Goal: Task Accomplishment & Management: Manage account settings

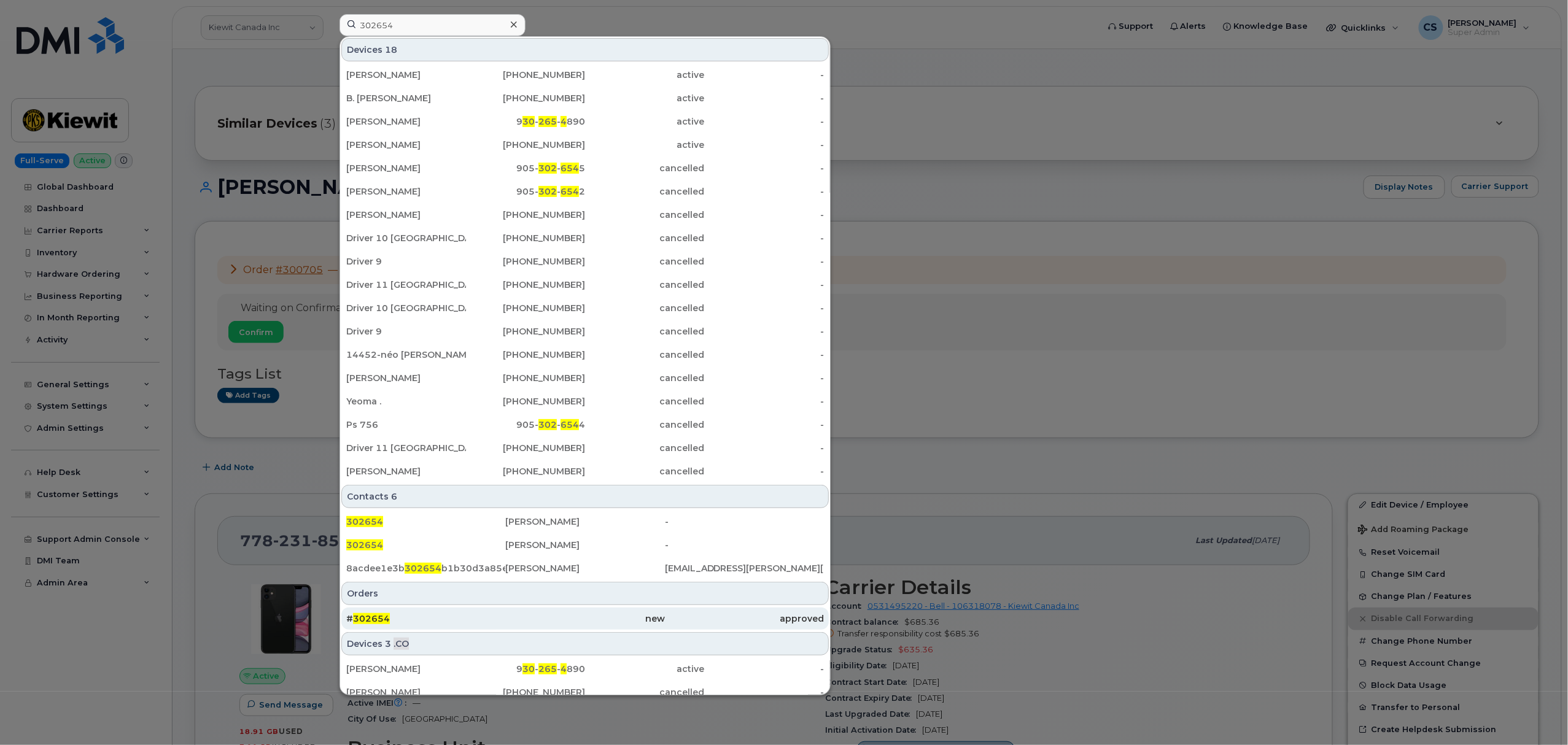
type input "302654"
click at [374, 618] on span "302654" at bounding box center [372, 619] width 37 height 11
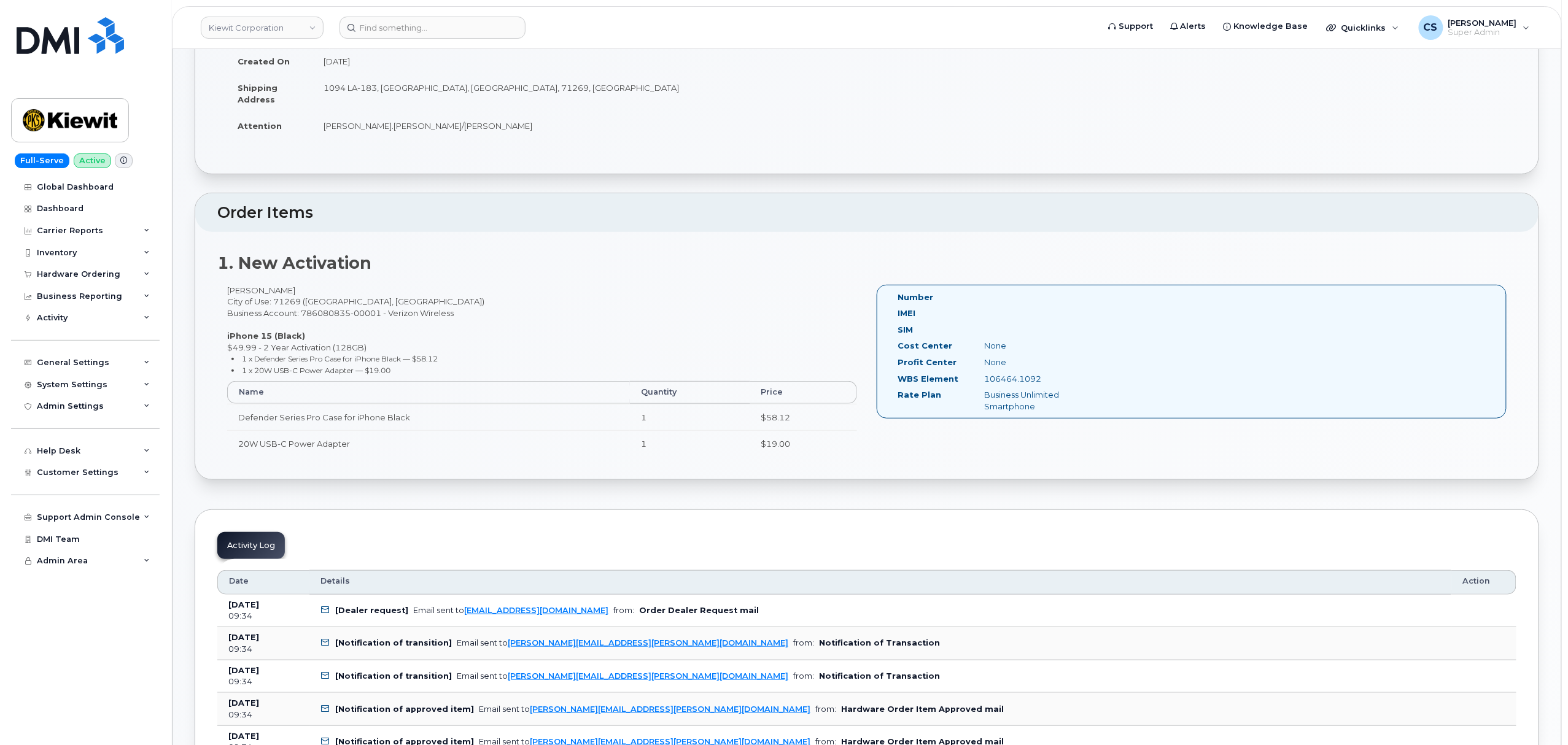
scroll to position [245, 0]
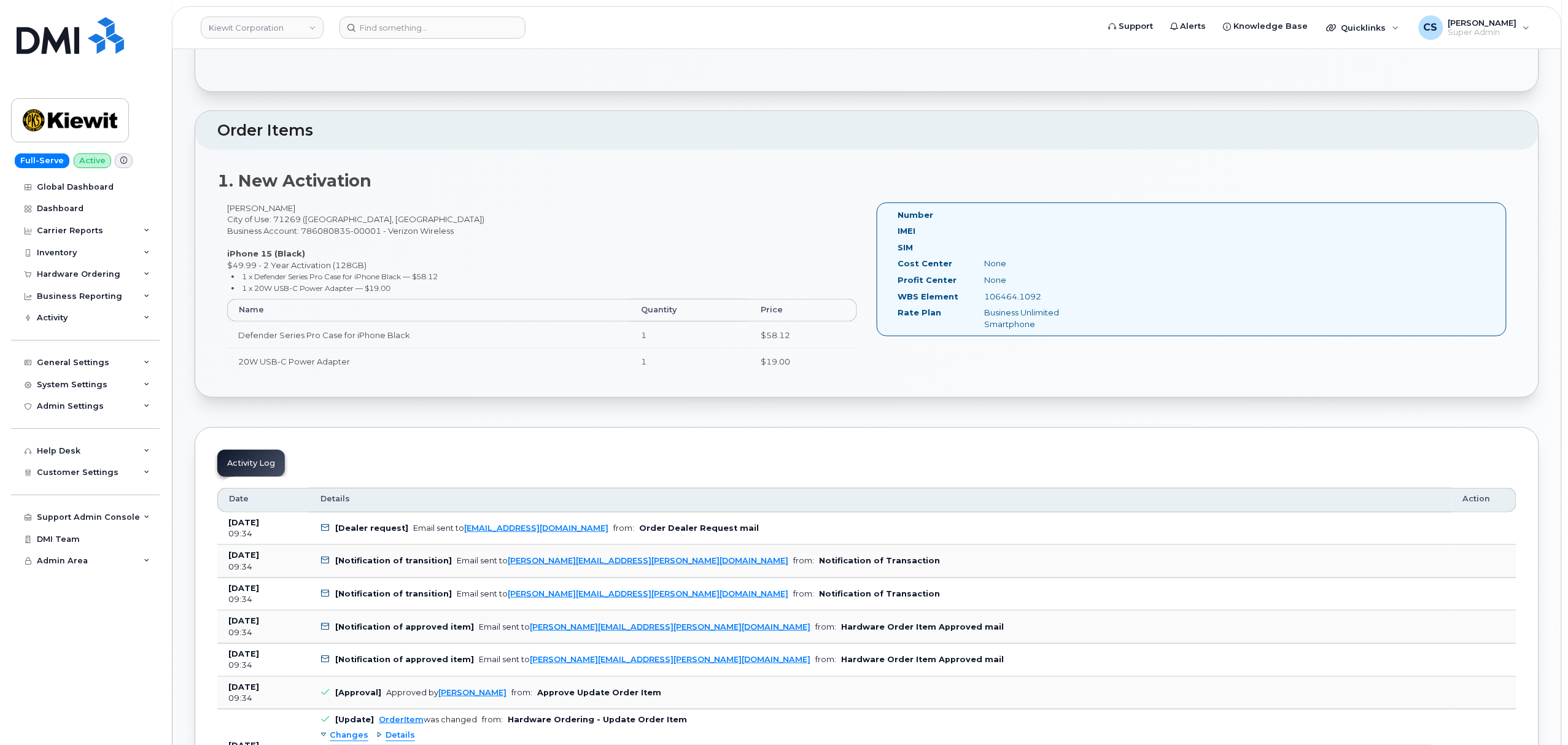
click at [263, 207] on div "Jacob Scarton City of Use: 71269 (Rayville, LA) Business Account: 786080835-000…" at bounding box center [542, 295] width 650 height 184
copy div "Scarton"
click at [236, 211] on div "Jacob Scarton City of Use: 71269 (Rayville, LA) Business Account: 786080835-000…" at bounding box center [542, 295] width 650 height 184
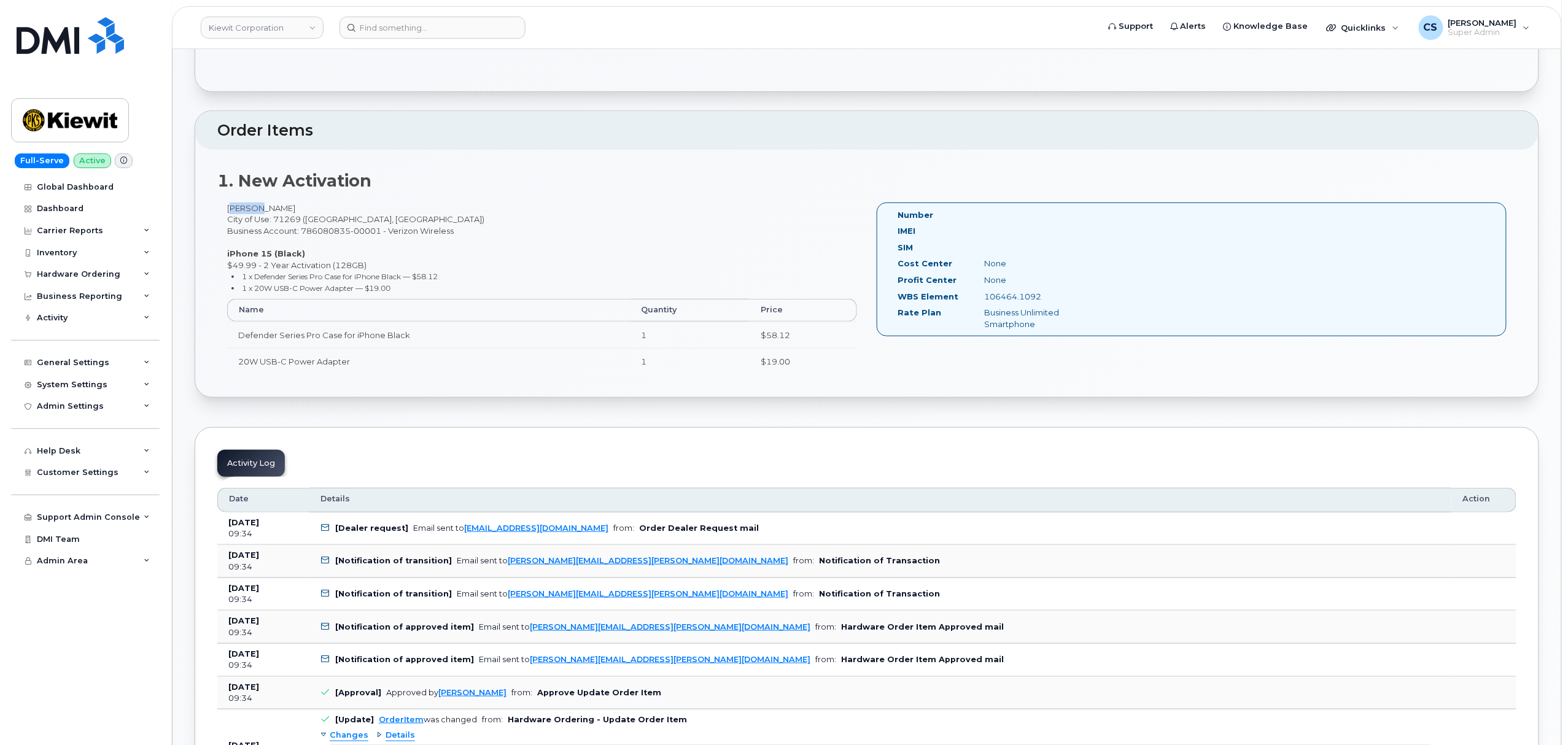
copy div "Jacob"
drag, startPoint x: 1045, startPoint y: 295, endPoint x: 983, endPoint y: 297, distance: 62.0
click at [983, 297] on div "106464.1092" at bounding box center [1036, 297] width 122 height 11
copy div "106464.1092"
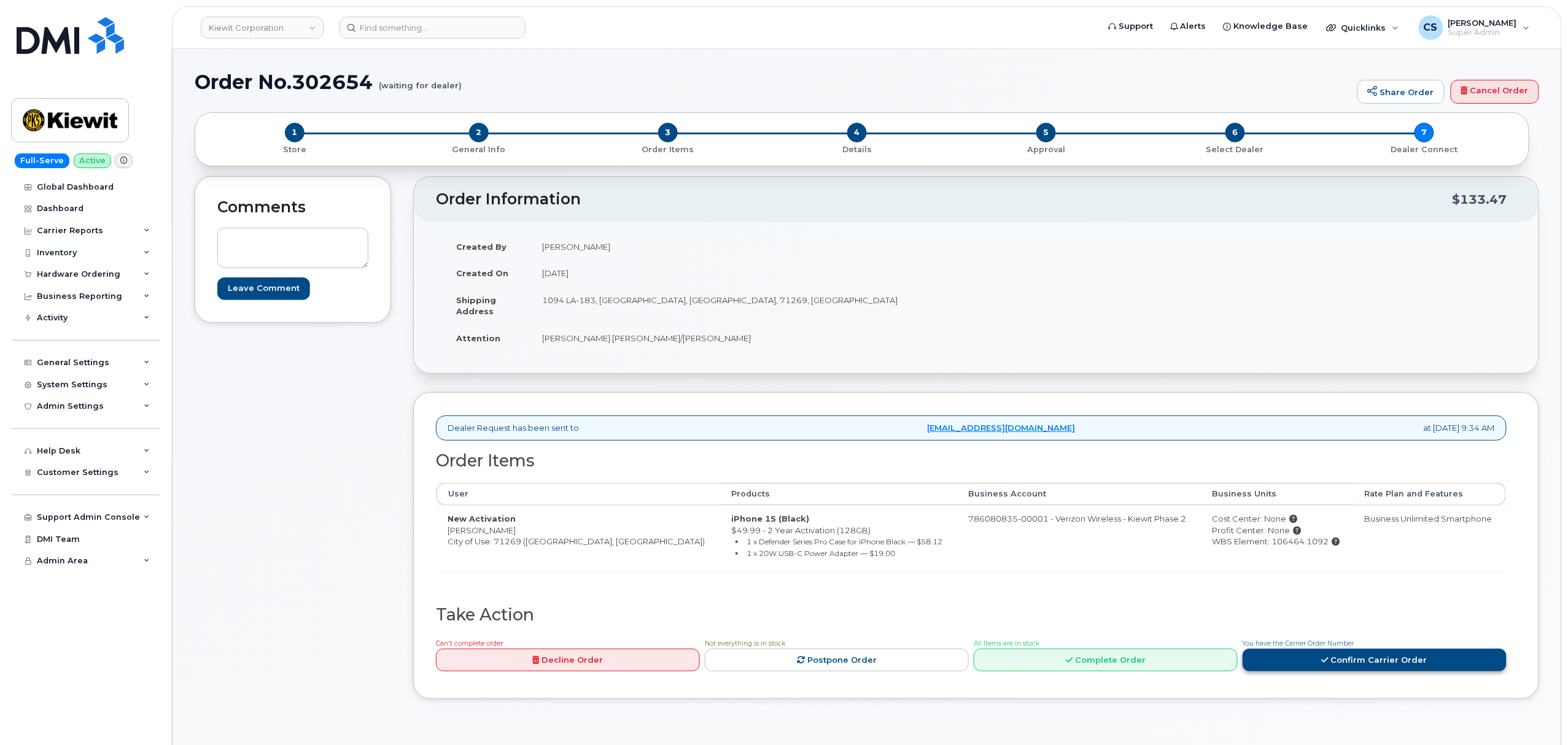
click at [1346, 670] on link "Confirm Carrier Order" at bounding box center [1374, 660] width 264 height 23
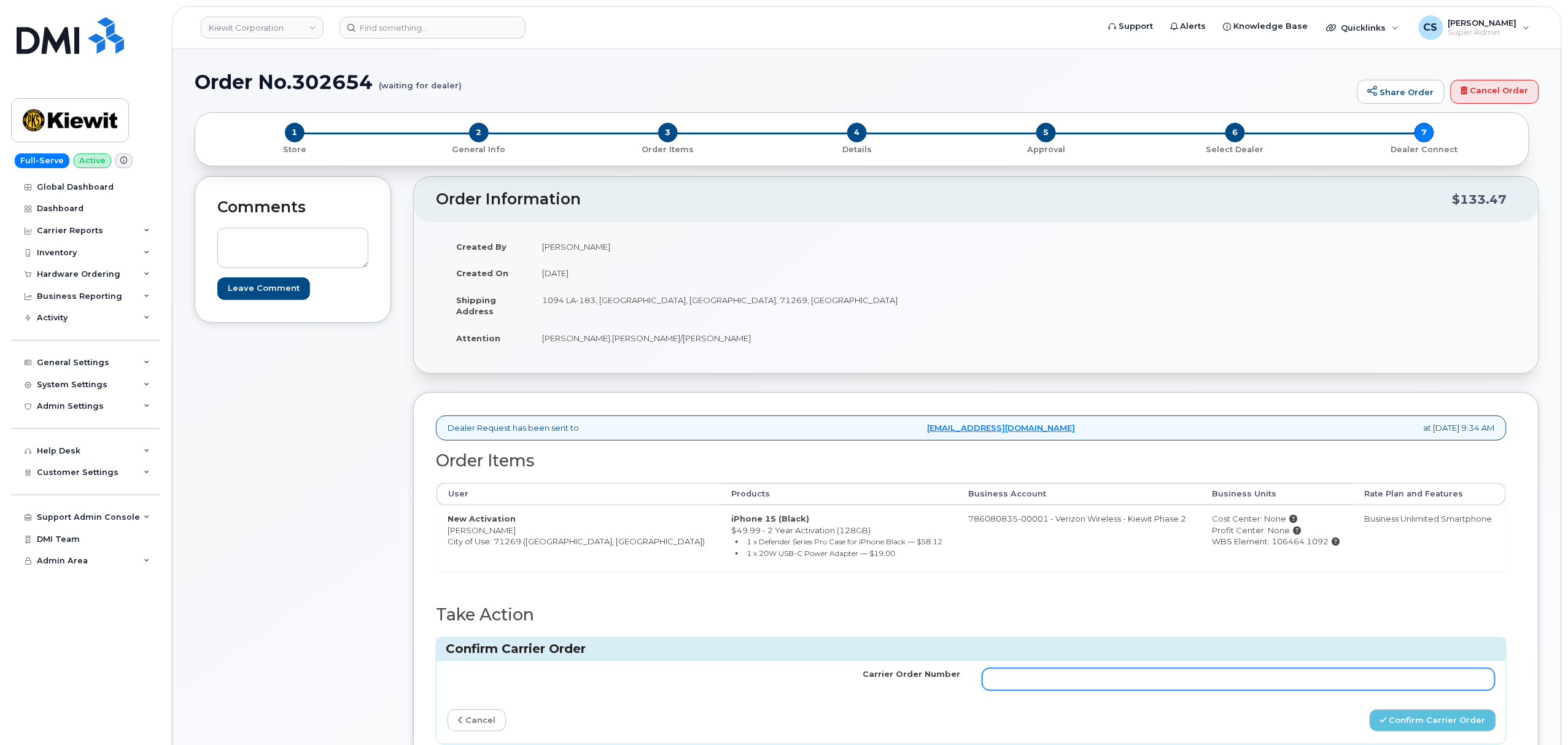
click at [1226, 679] on input "Carrier Order Number" at bounding box center [1238, 679] width 512 height 22
paste input "MB3000599578071"
type input "MB3000599578071"
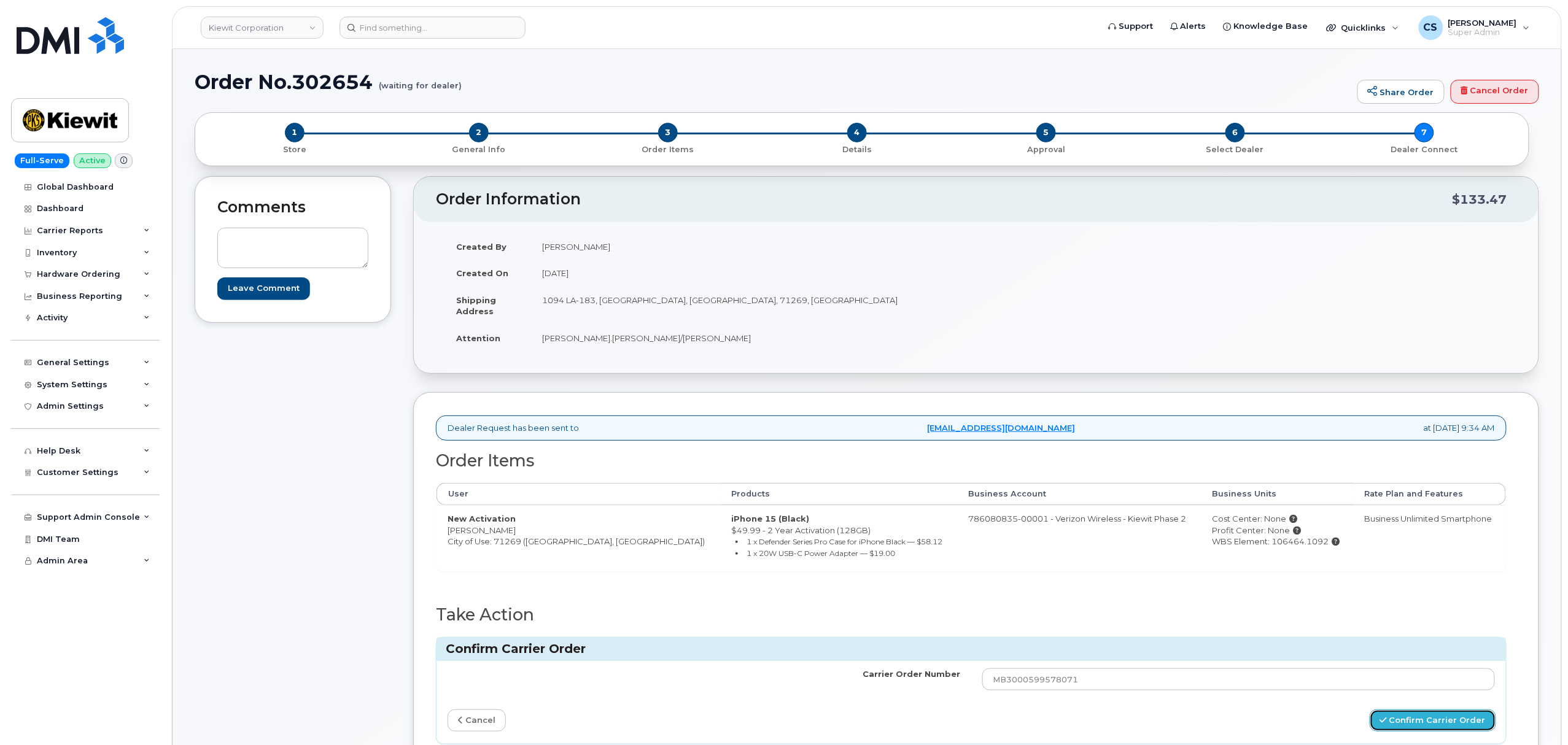
click at [1416, 728] on button "Confirm Carrier Order" at bounding box center [1433, 721] width 127 height 23
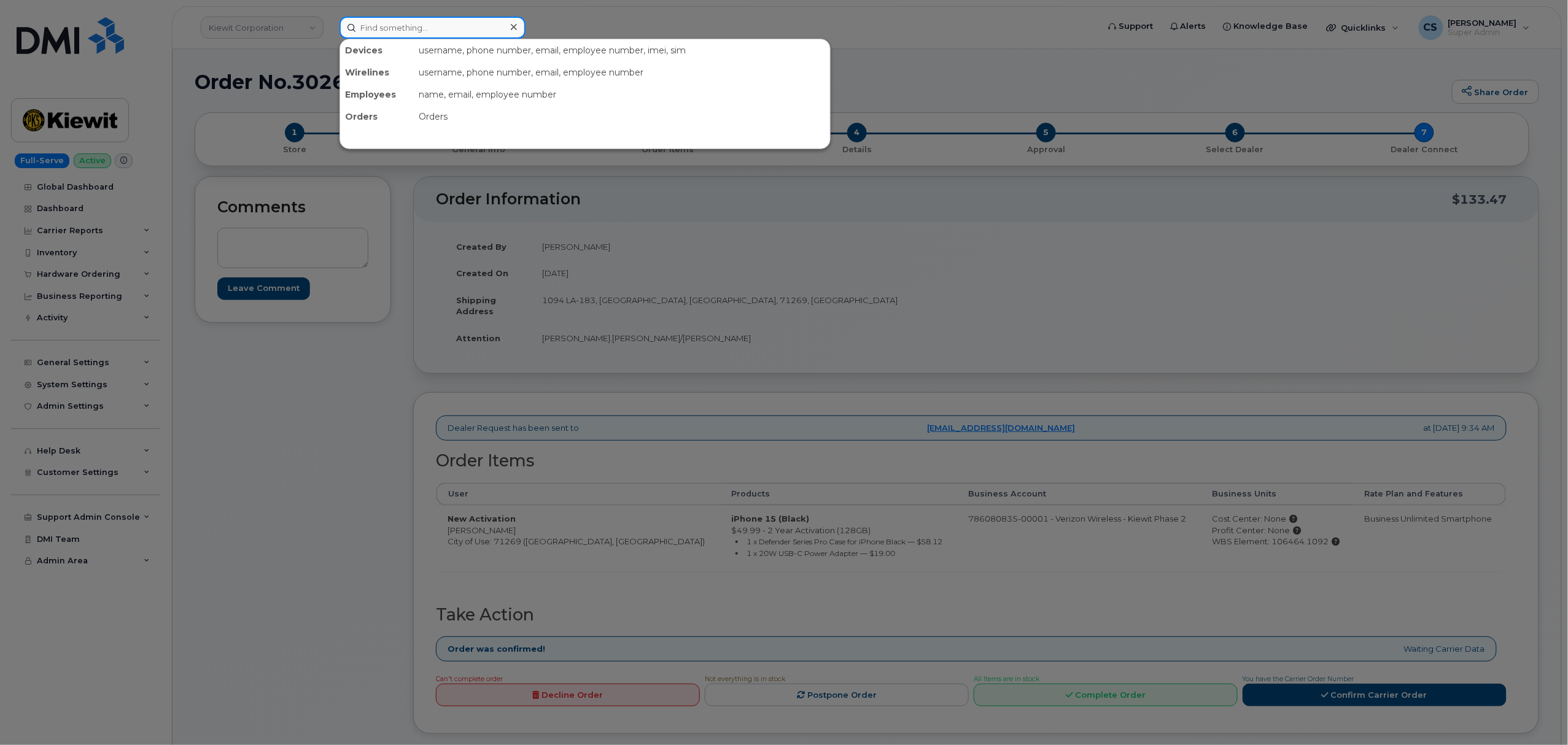
click at [446, 24] on input at bounding box center [432, 27] width 186 height 22
paste input "302735"
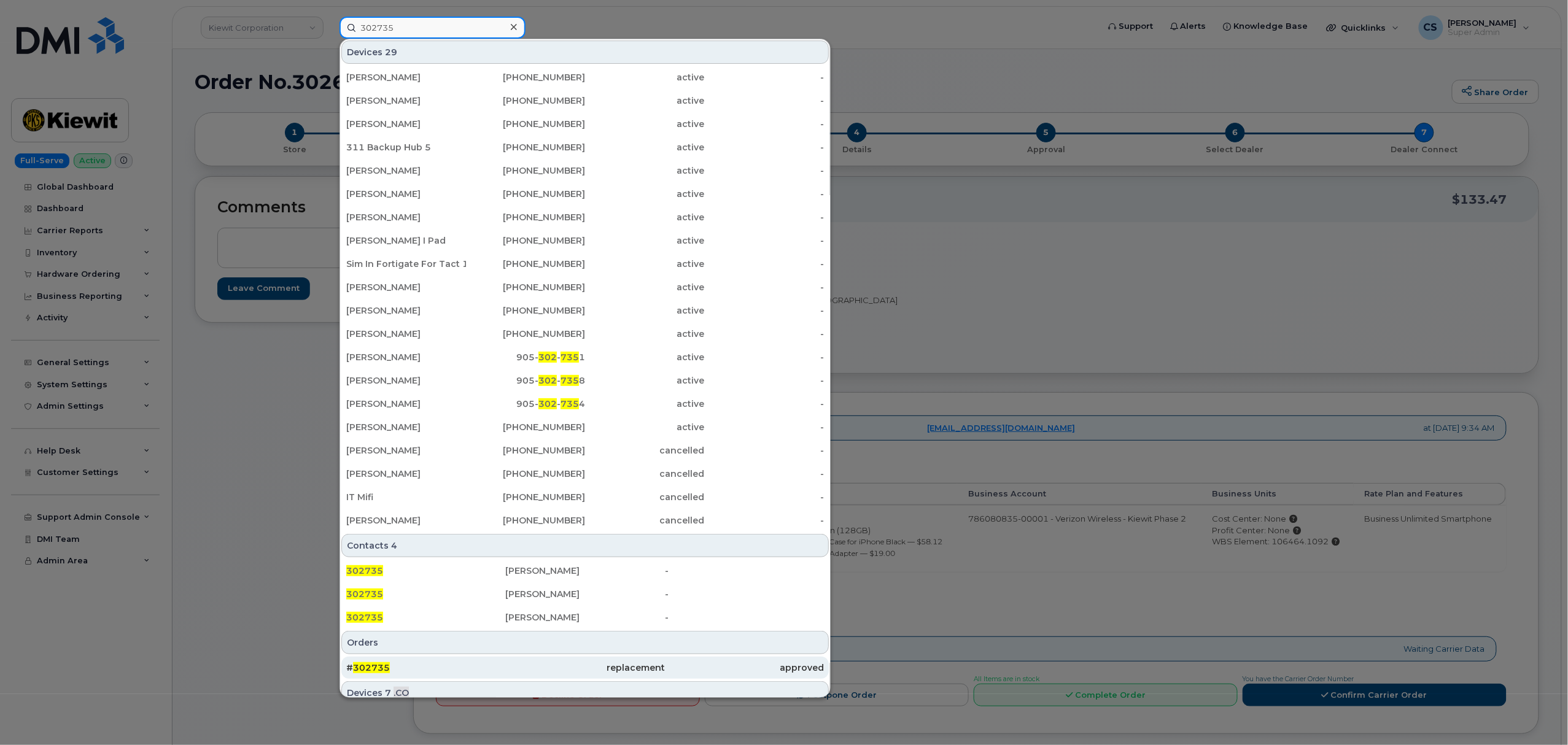
type input "302735"
click at [384, 664] on span "302735" at bounding box center [372, 668] width 37 height 11
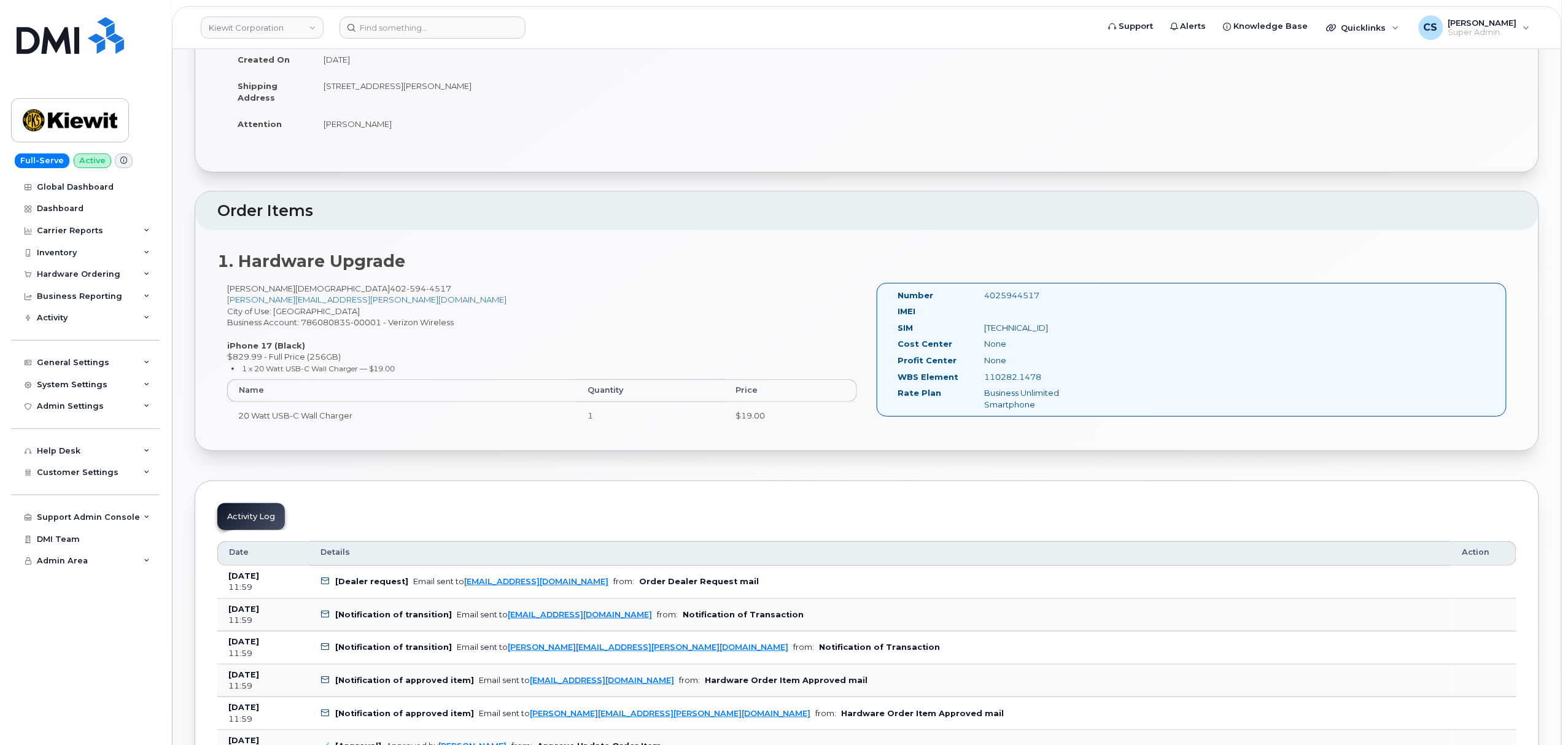
scroll to position [163, 0]
click at [1003, 295] on div "4025944517" at bounding box center [1036, 297] width 122 height 11
copy div "4025944517"
click at [406, 25] on input at bounding box center [432, 27] width 186 height 22
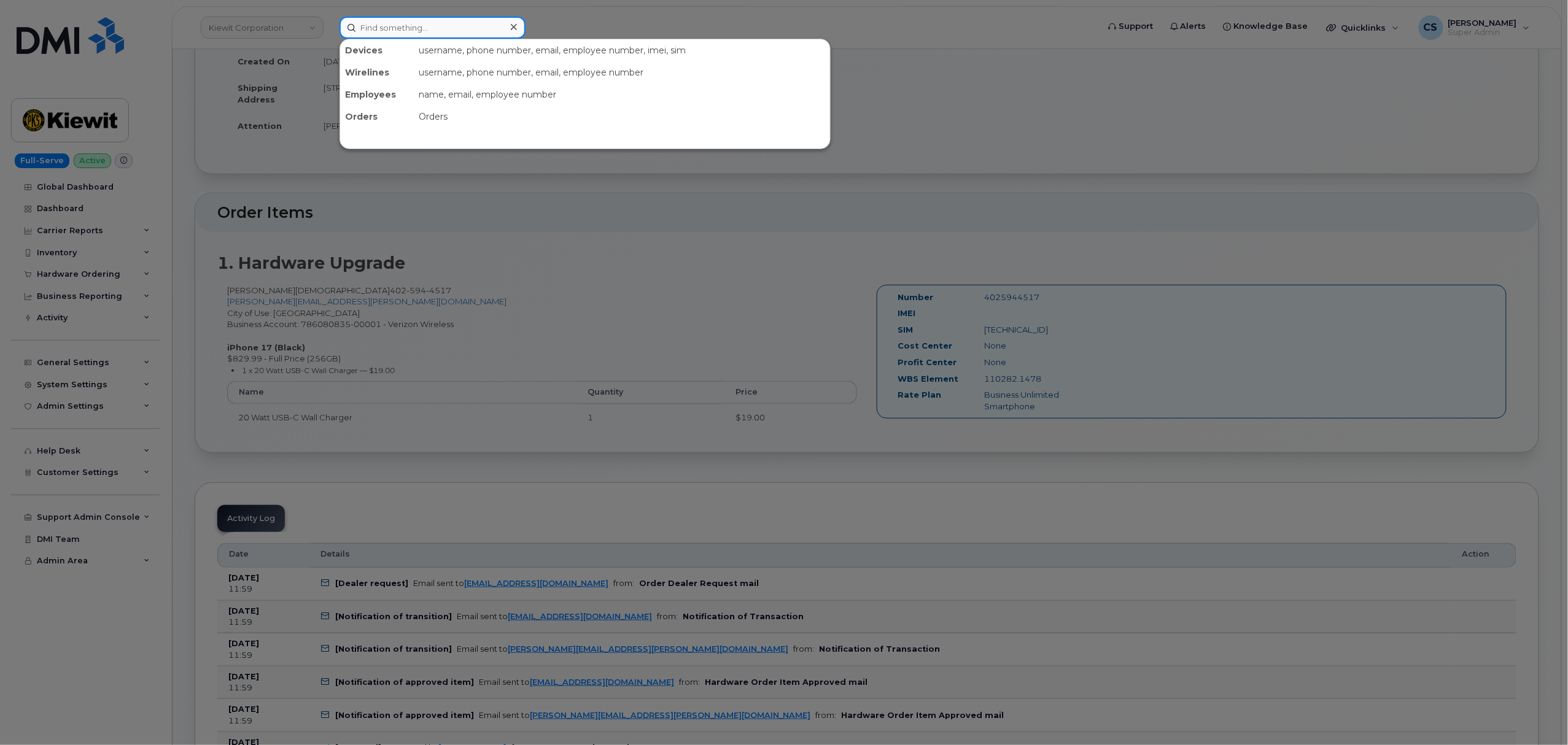
paste input "302683"
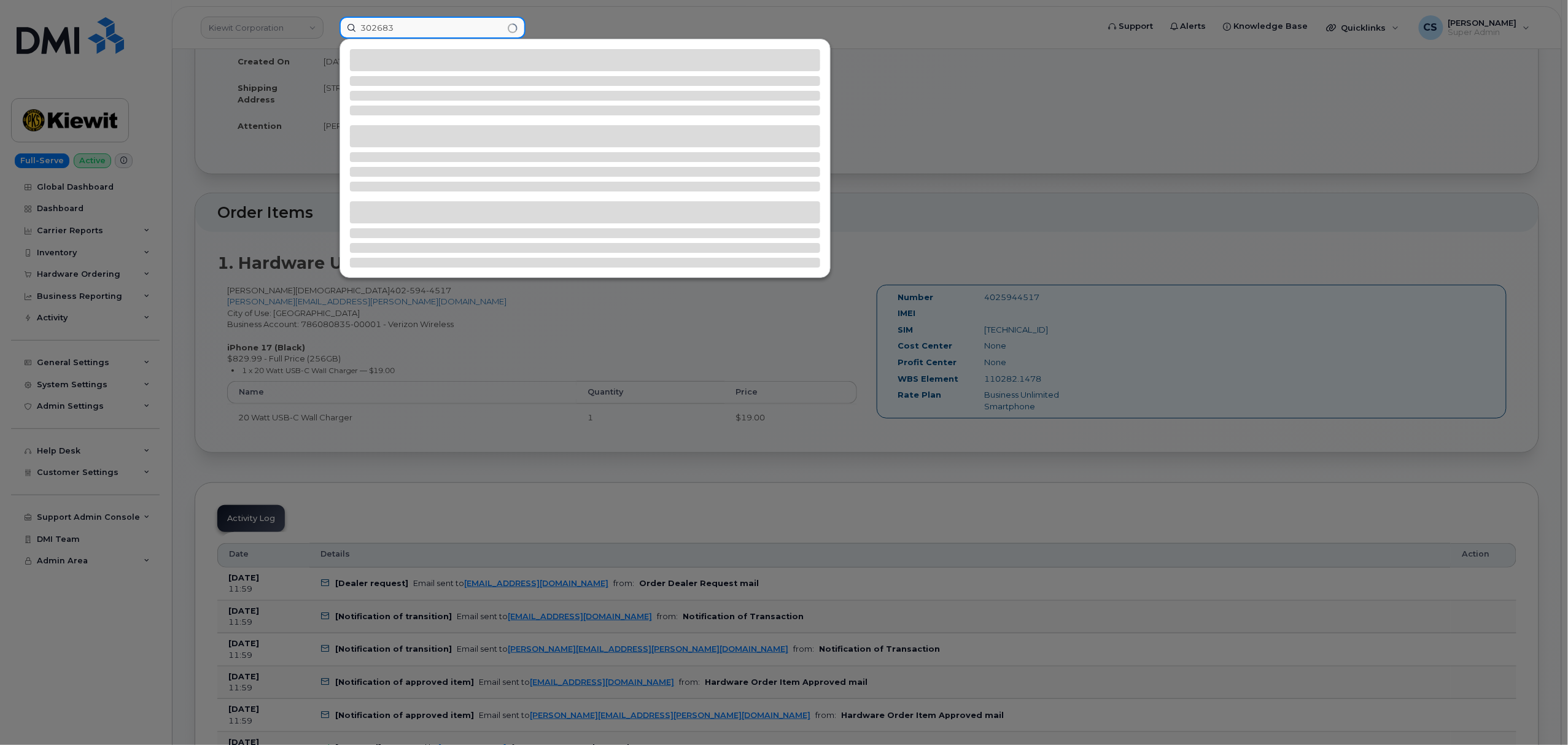
type input "302683"
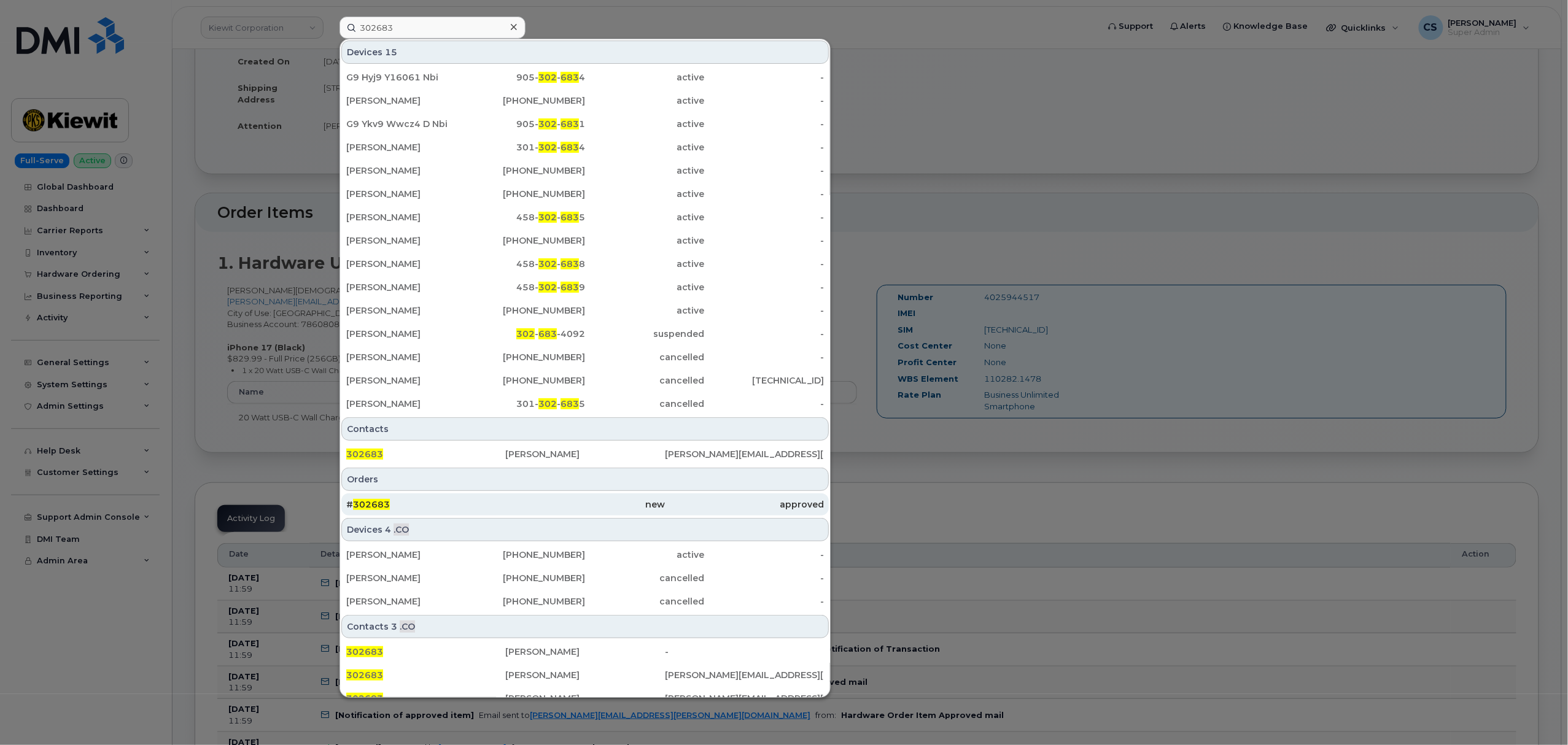
click at [369, 503] on span "302683" at bounding box center [372, 504] width 37 height 11
